Goal: Navigation & Orientation: Find specific page/section

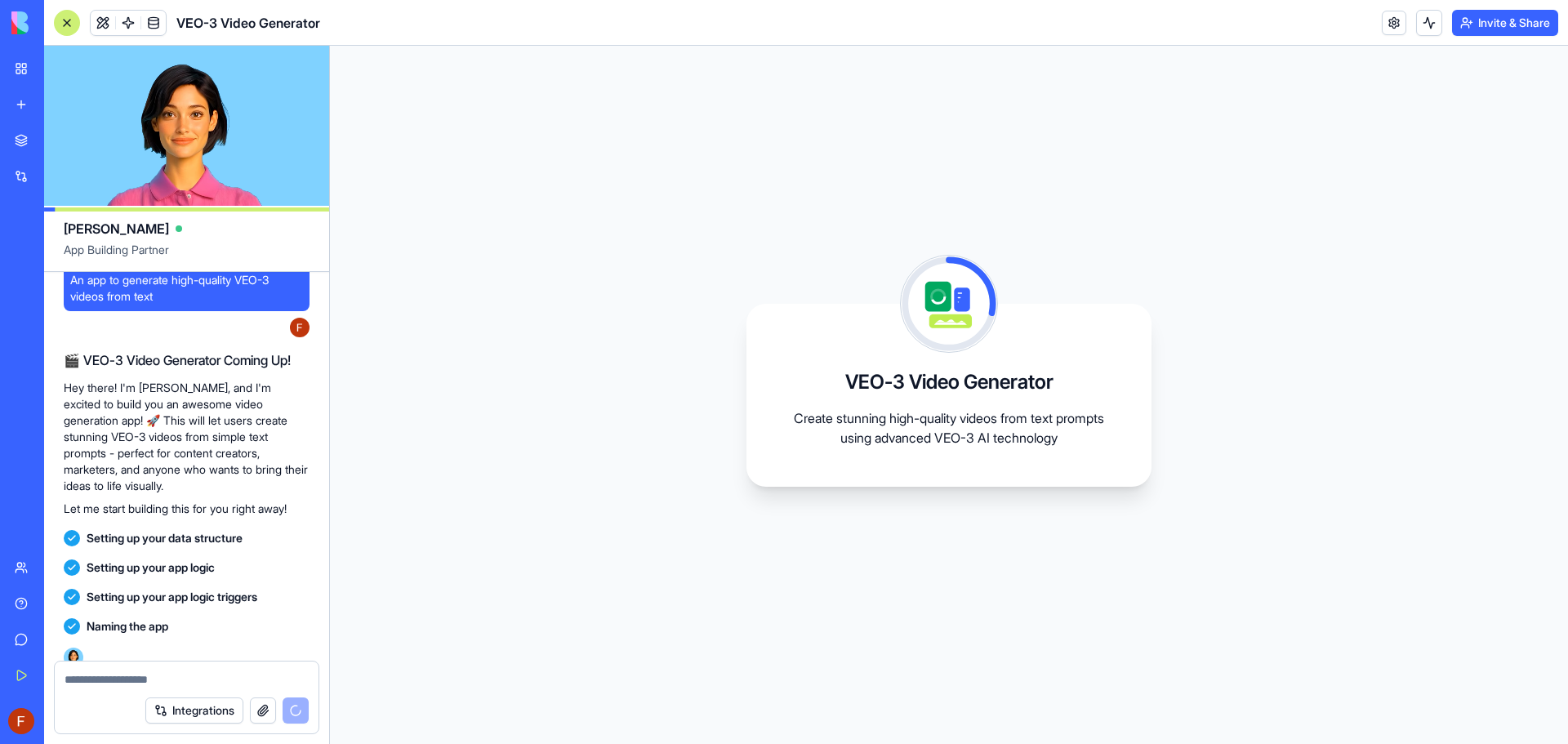
scroll to position [133, 0]
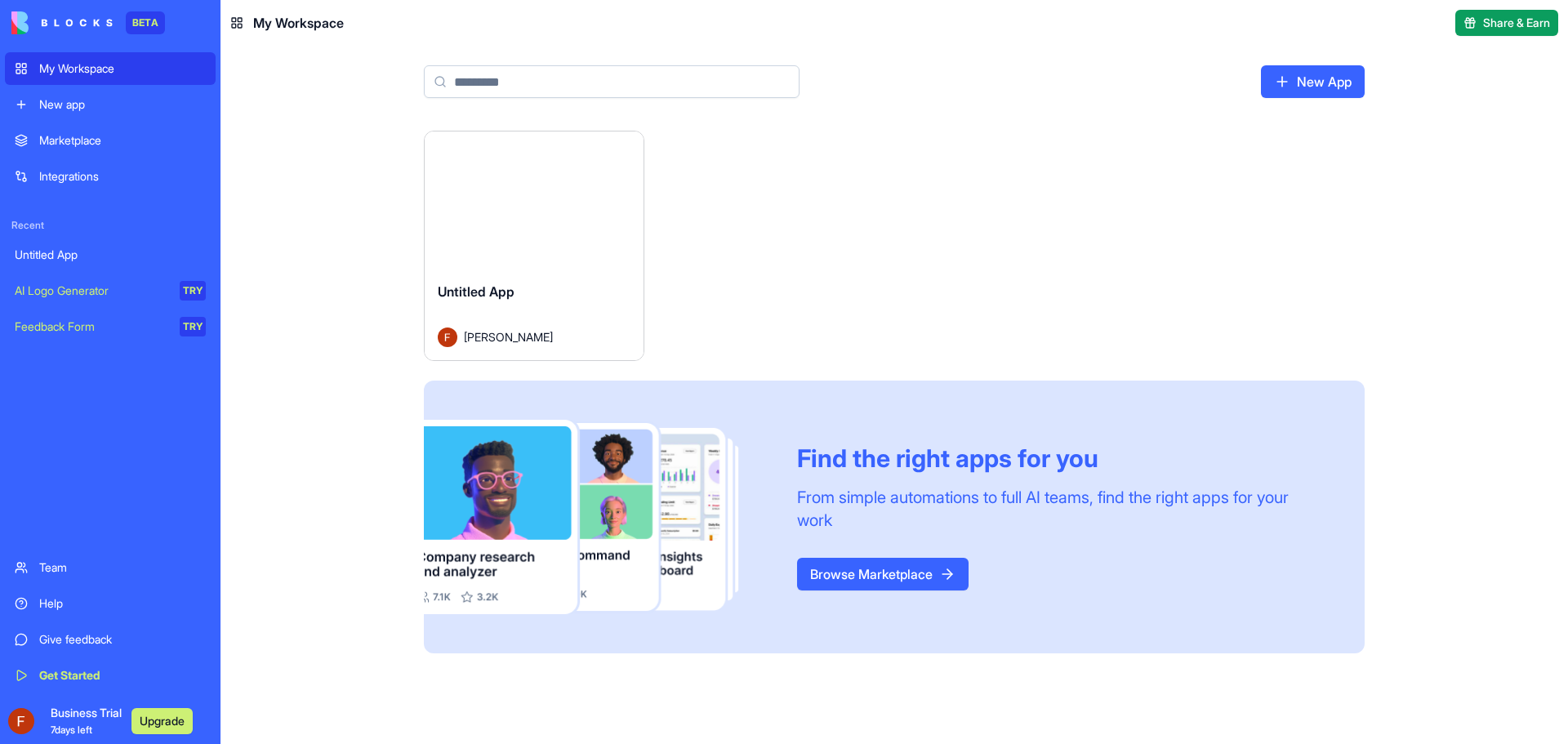
click at [54, 288] on div "AI Logo Generator" at bounding box center [92, 290] width 154 height 17
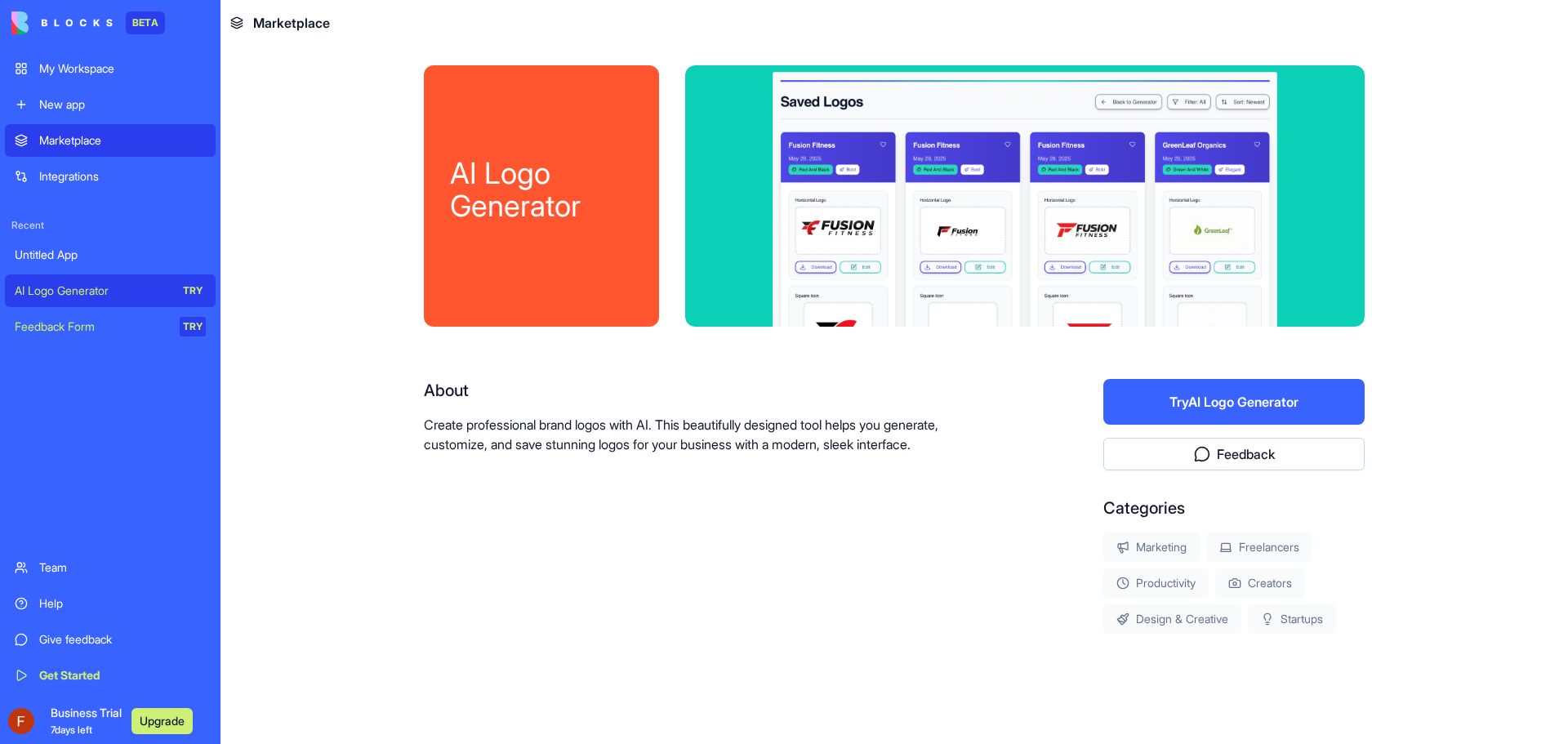
click at [33, 175] on link "Integrations" at bounding box center [110, 175] width 210 height 32
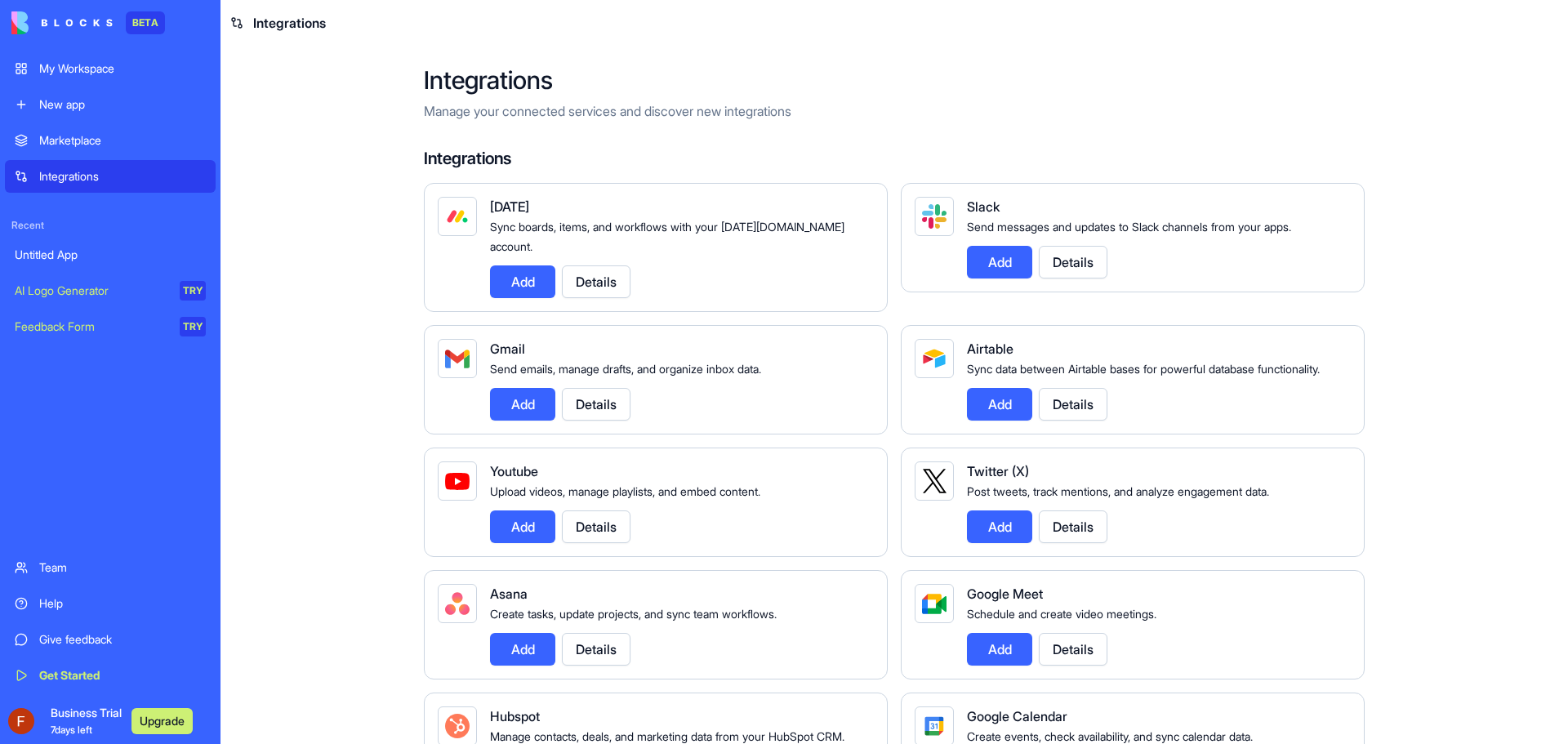
click at [70, 118] on link "New app" at bounding box center [110, 104] width 210 height 32
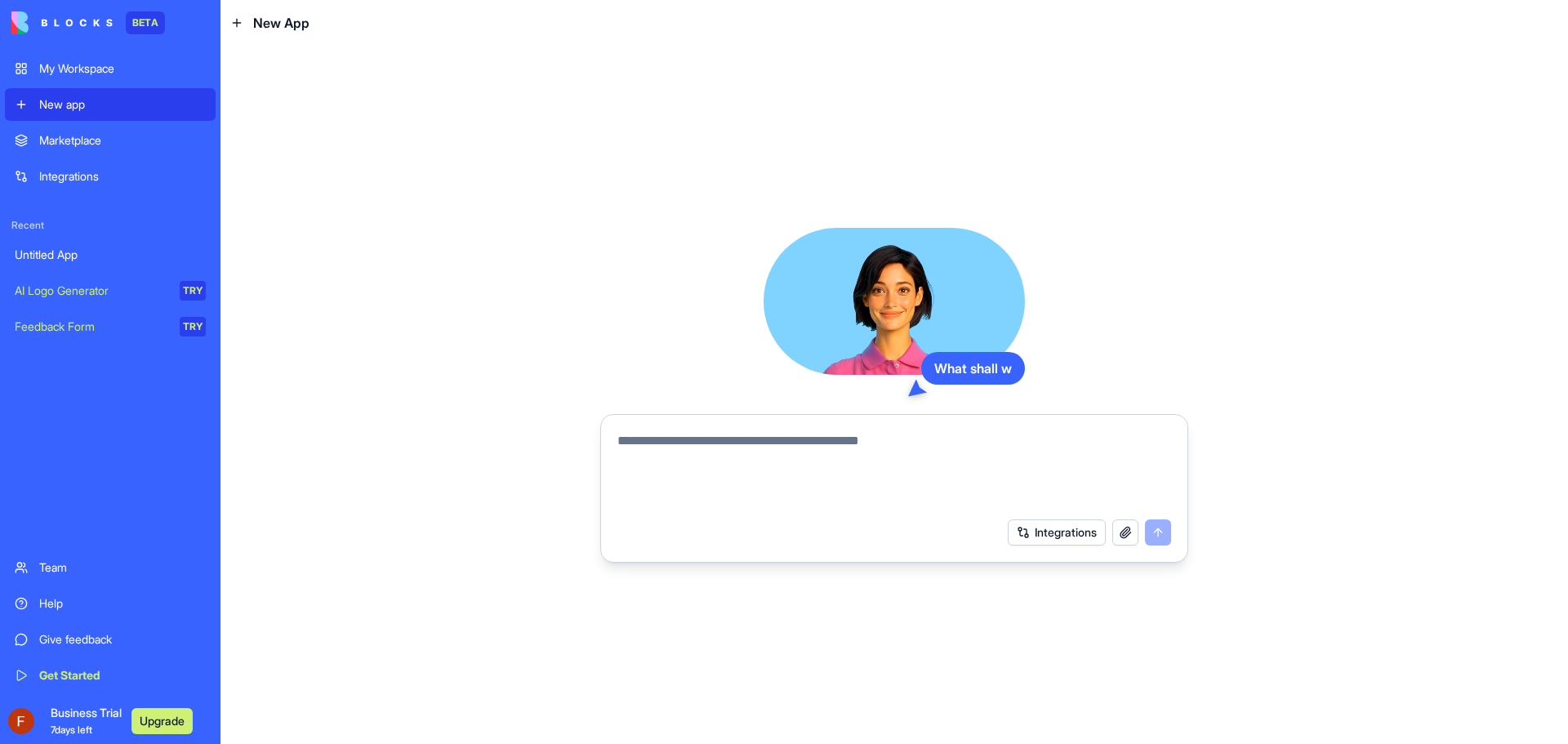
click at [55, 160] on link "Integrations" at bounding box center [110, 175] width 210 height 32
